Goal: Information Seeking & Learning: Learn about a topic

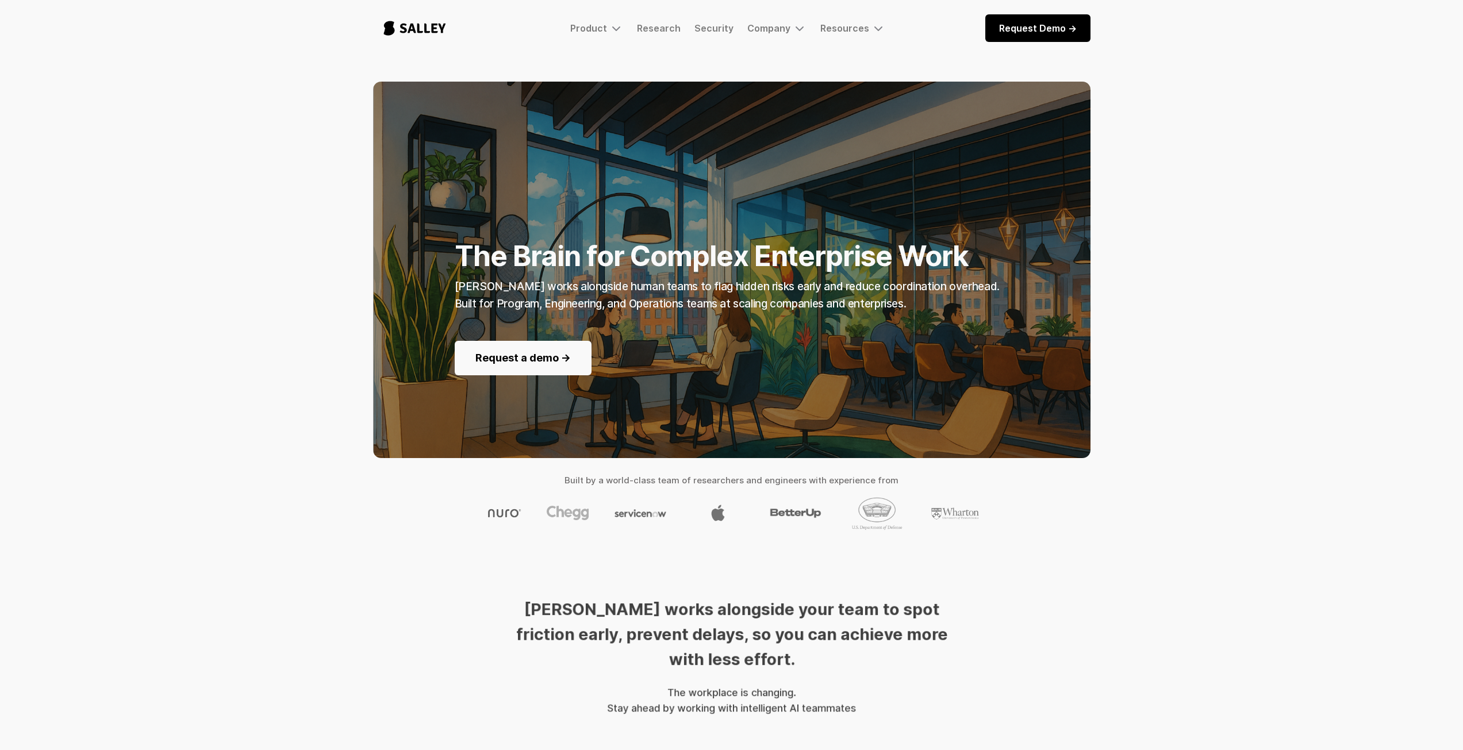
drag, startPoint x: 336, startPoint y: 228, endPoint x: 259, endPoint y: 220, distance: 76.8
click at [259, 219] on div "The Brain for Complex Enterprise Work [PERSON_NAME] works alongside human teams…" at bounding box center [731, 315] width 1463 height 467
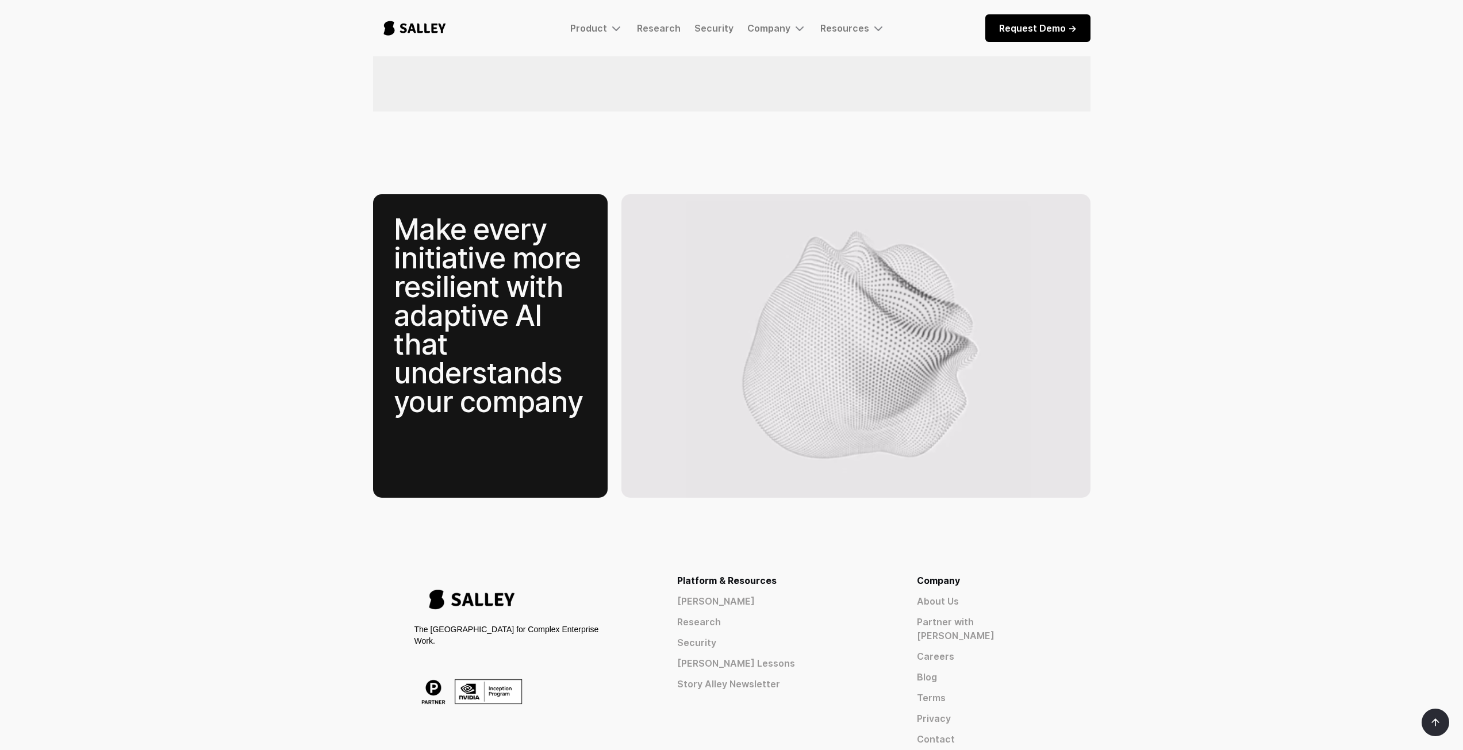
scroll to position [1569, 0]
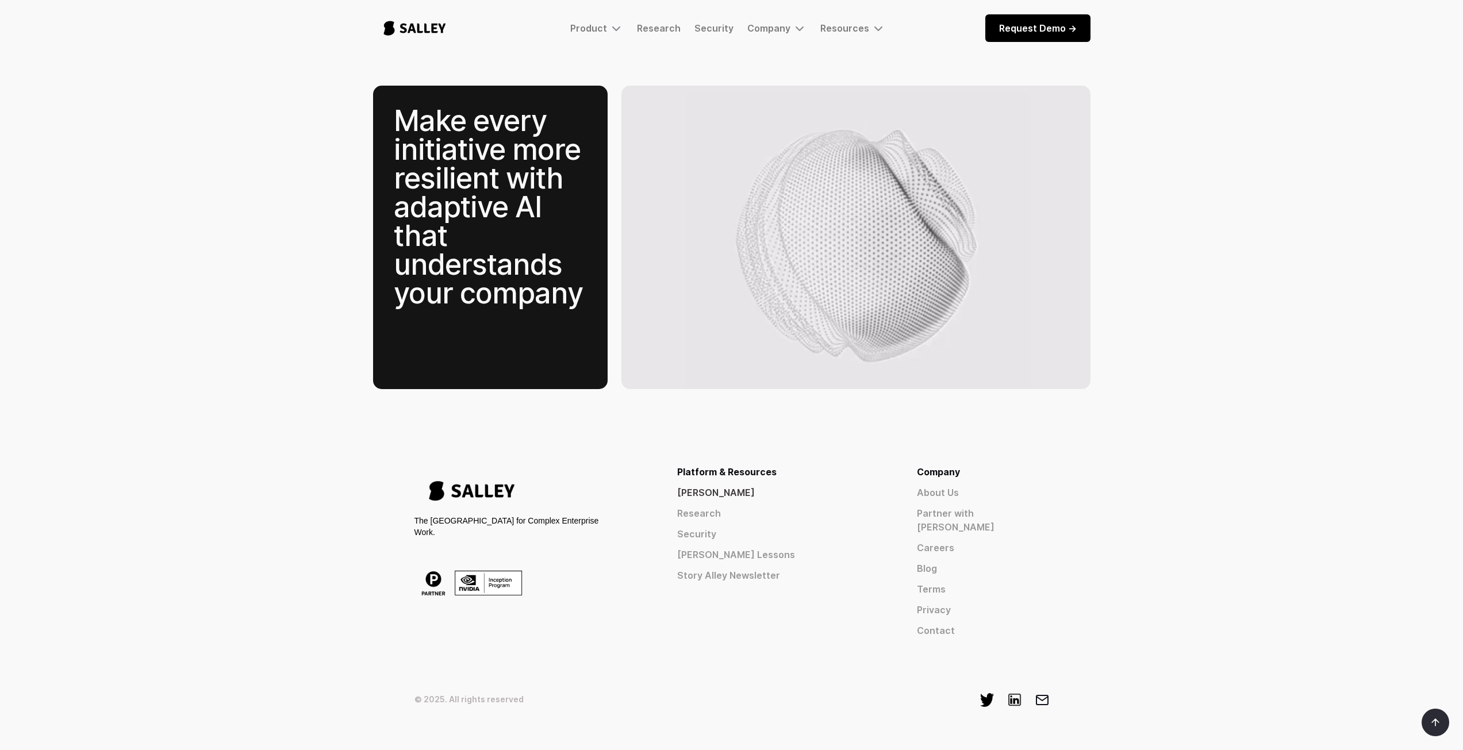
click at [827, 486] on link "[PERSON_NAME]" at bounding box center [776, 493] width 198 height 14
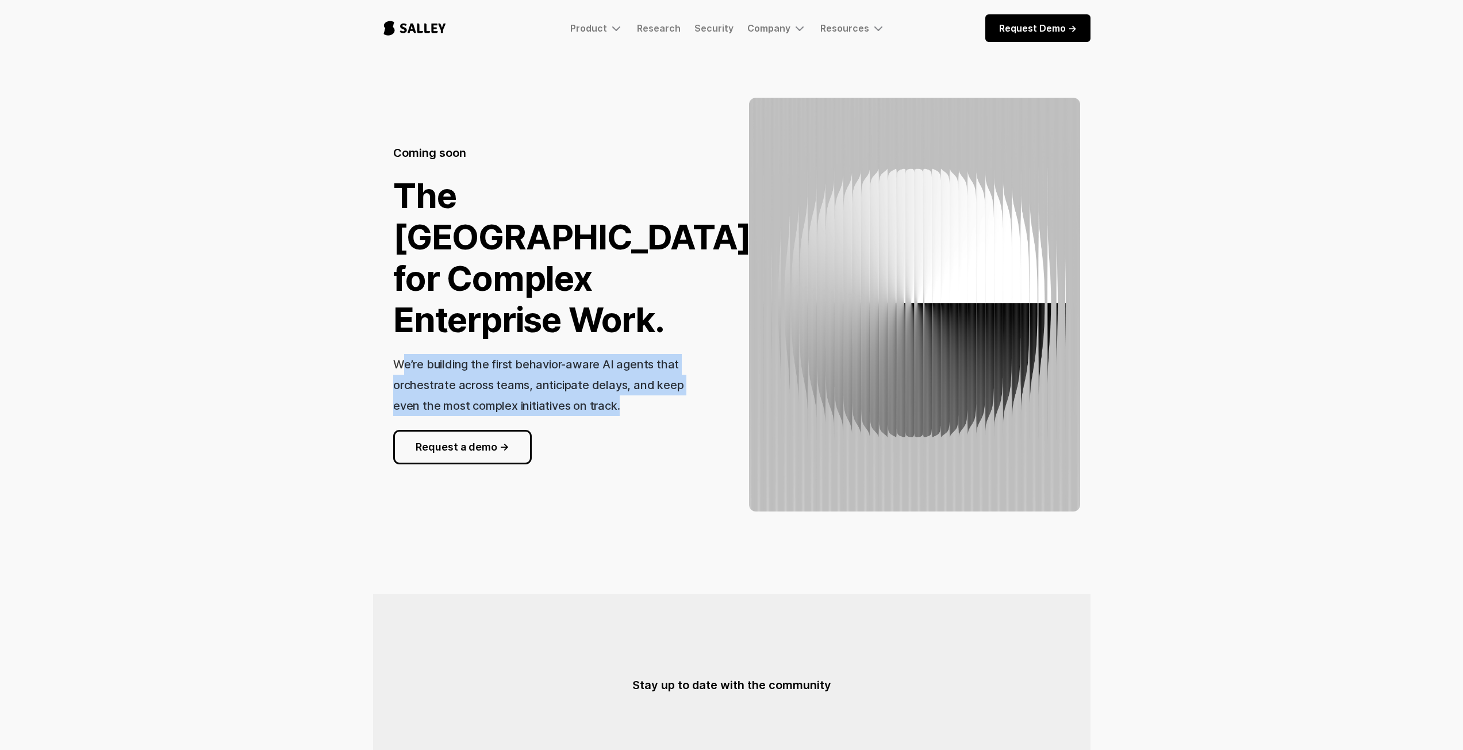
drag, startPoint x: 407, startPoint y: 361, endPoint x: 647, endPoint y: 408, distance: 245.0
click at [647, 408] on div "We’re building the first behavior-aware AI agents that orchestrate across teams…" at bounding box center [548, 385] width 311 height 62
click at [555, 373] on div "We’re building the first behavior-aware AI agents that orchestrate across teams…" at bounding box center [548, 385] width 311 height 62
drag, startPoint x: 577, startPoint y: 364, endPoint x: 572, endPoint y: 393, distance: 29.8
click at [669, 415] on div "We’re building the first behavior-aware AI agents that orchestrate across teams…" at bounding box center [548, 385] width 311 height 62
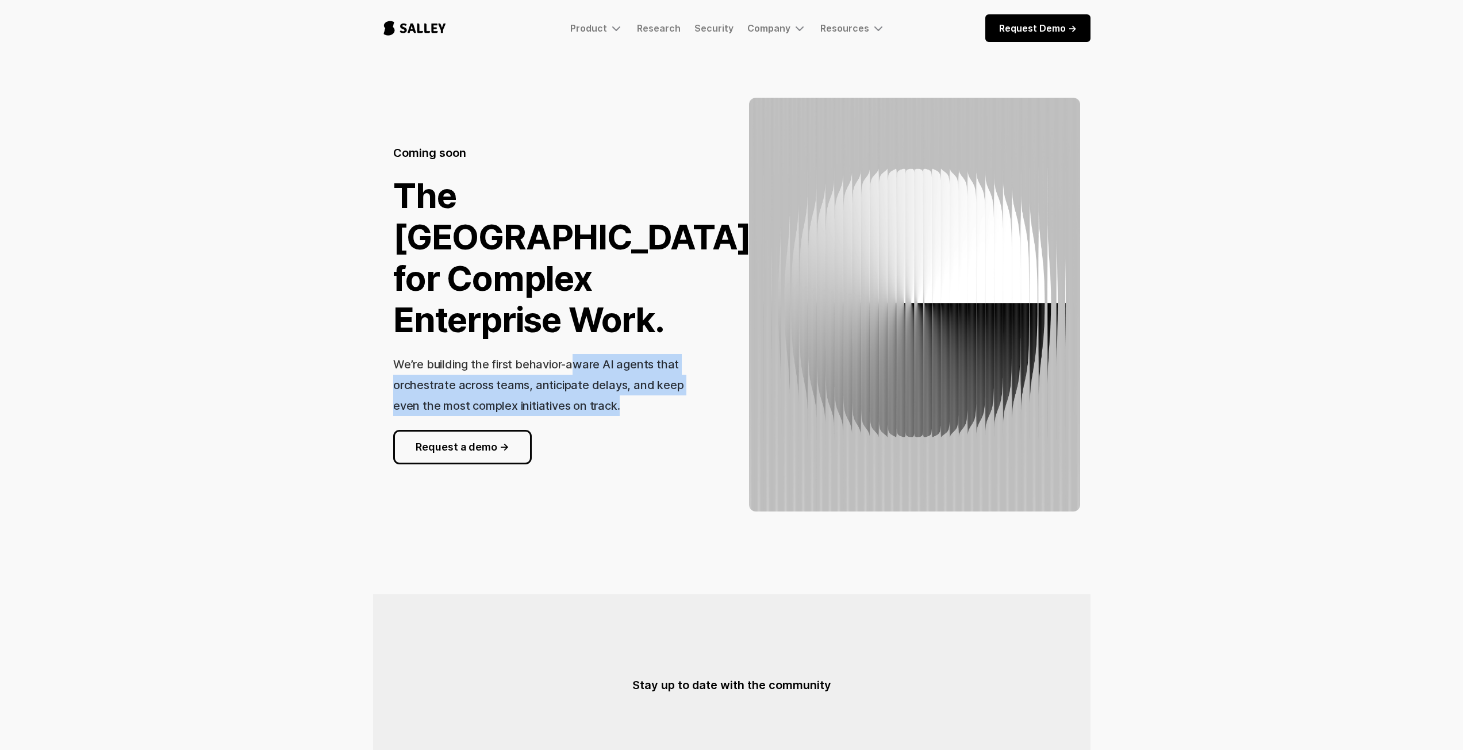
click at [550, 390] on h3 "We’re building the first behavior-aware AI agents that orchestrate across teams…" at bounding box center [538, 385] width 290 height 55
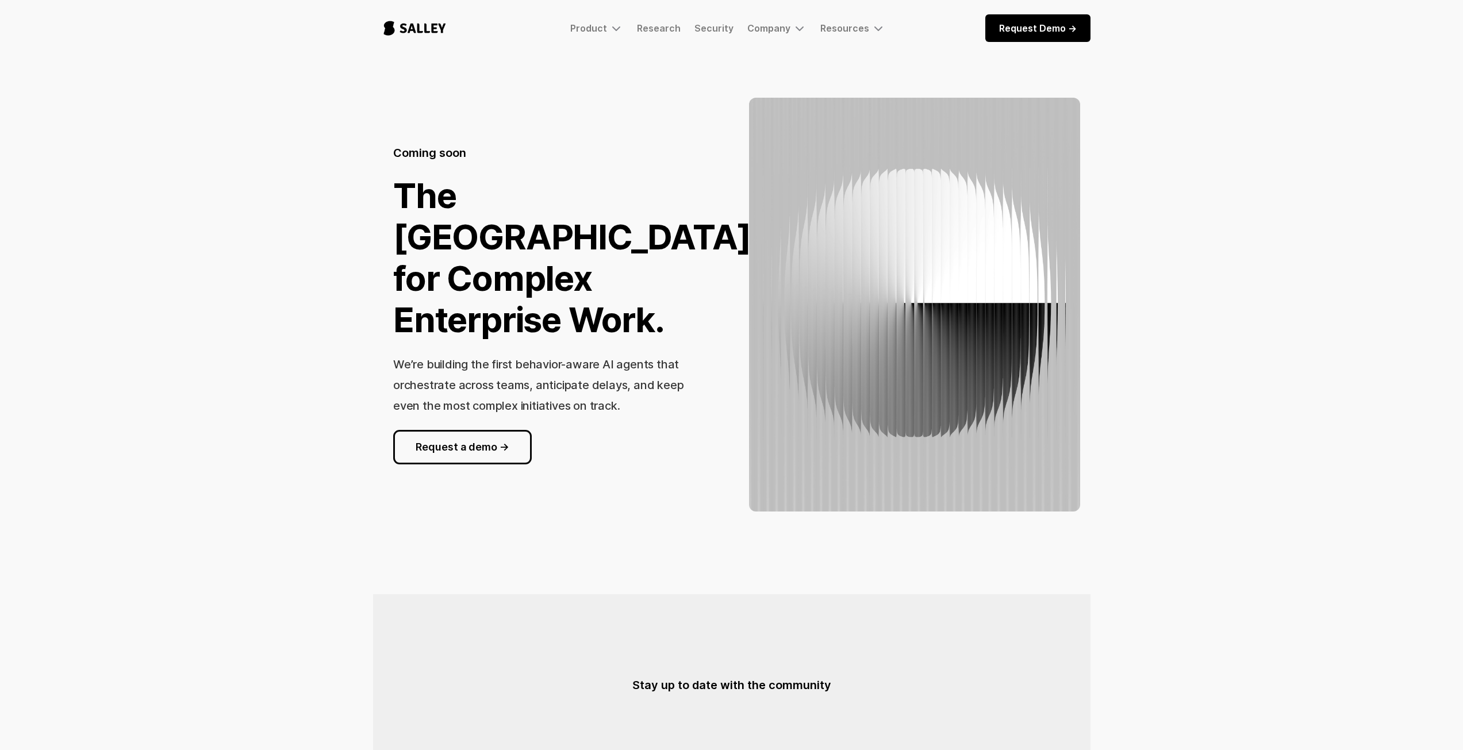
drag, startPoint x: 512, startPoint y: 391, endPoint x: 427, endPoint y: 396, distance: 85.2
click at [432, 396] on div "We’re building the first behavior-aware AI agents that orchestrate across teams…" at bounding box center [548, 385] width 311 height 62
drag, startPoint x: 419, startPoint y: 390, endPoint x: 677, endPoint y: 405, distance: 258.0
click at [677, 405] on div "We’re building the first behavior-aware AI agents that orchestrate across teams…" at bounding box center [548, 385] width 311 height 62
click at [587, 402] on h3 "We’re building the first behavior-aware AI agents that orchestrate across teams…" at bounding box center [538, 385] width 290 height 55
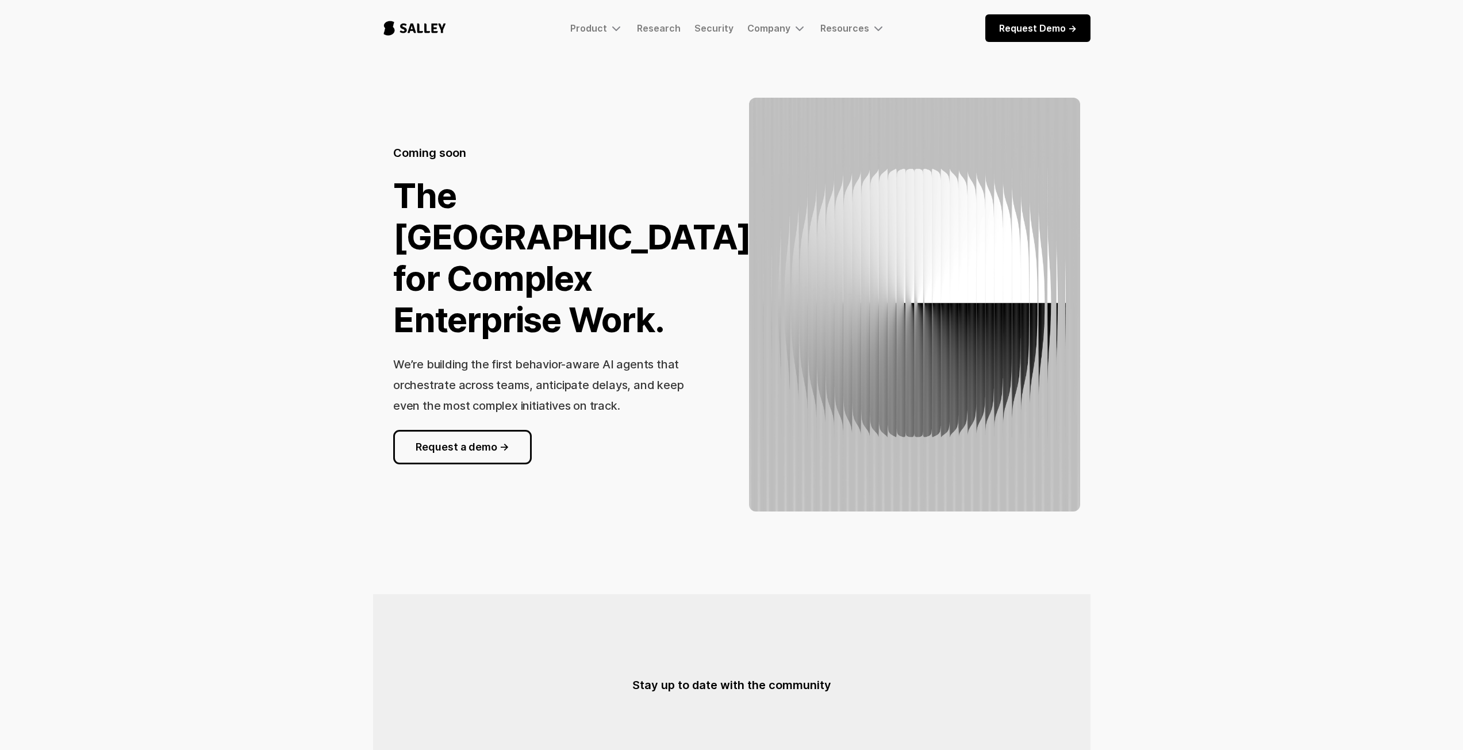
drag, startPoint x: 588, startPoint y: 403, endPoint x: 530, endPoint y: 419, distance: 59.7
click at [534, 404] on h3 "We’re building the first behavior-aware AI agents that orchestrate across teams…" at bounding box center [538, 385] width 290 height 55
drag, startPoint x: 282, startPoint y: 117, endPoint x: 210, endPoint y: 132, distance: 73.0
click at [210, 132] on div "Coming soon The [GEOGRAPHIC_DATA] for Complex Enterprise Work. We’re building t…" at bounding box center [731, 305] width 1463 height 414
